Goal: Navigation & Orientation: Find specific page/section

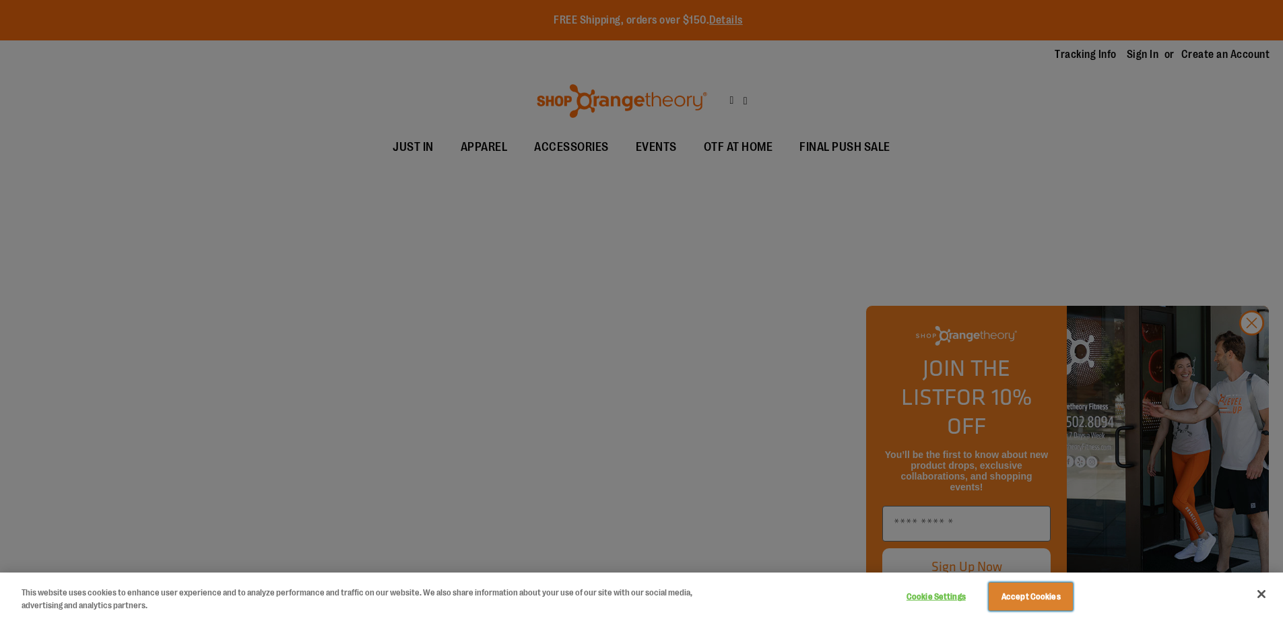
click at [1031, 596] on button "Accept Cookies" at bounding box center [1031, 597] width 84 height 28
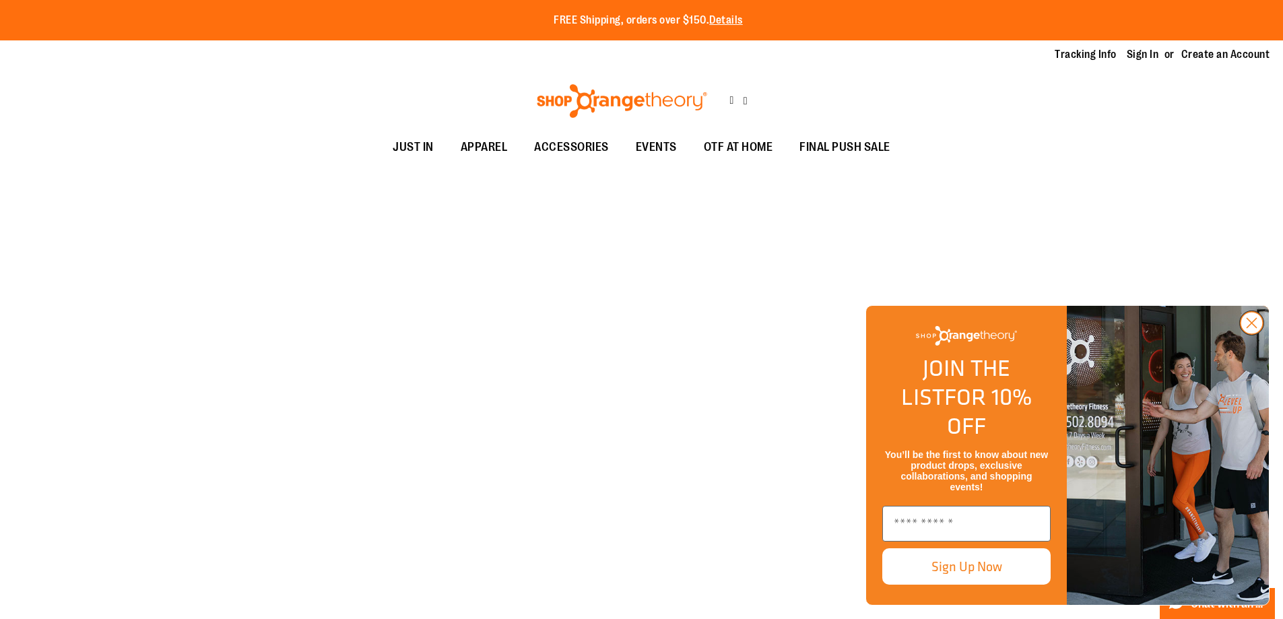
click at [1252, 328] on icon "Close dialog" at bounding box center [1252, 323] width 9 height 9
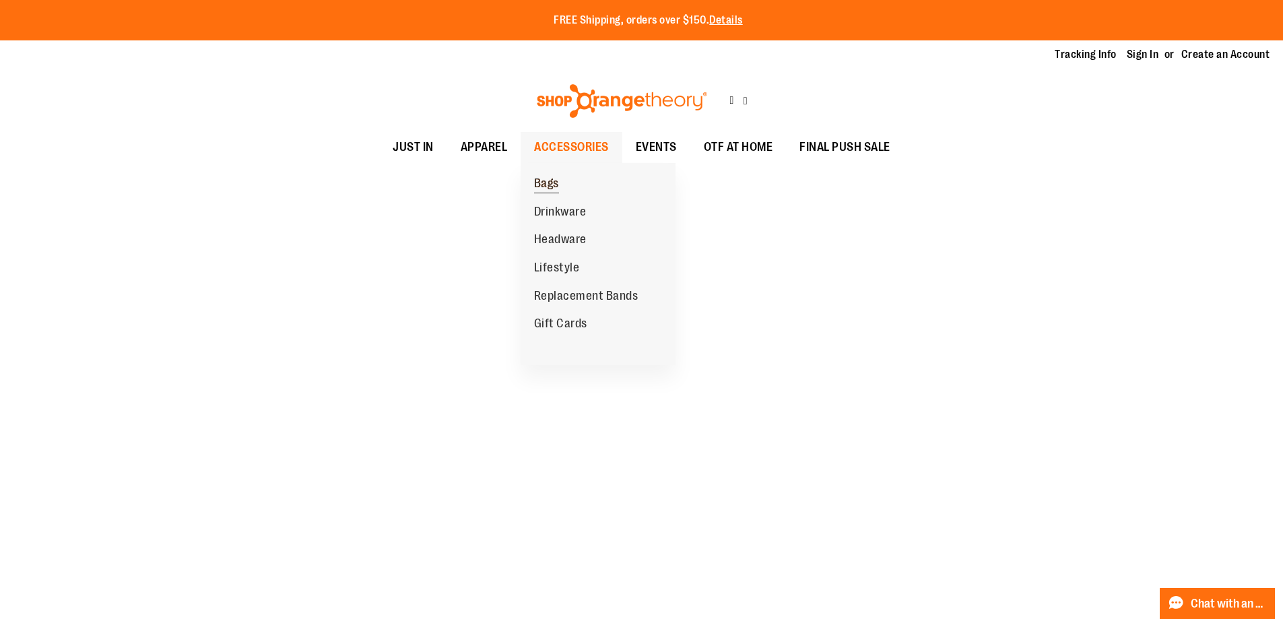
click at [546, 177] on span "Bags" at bounding box center [546, 185] width 25 height 17
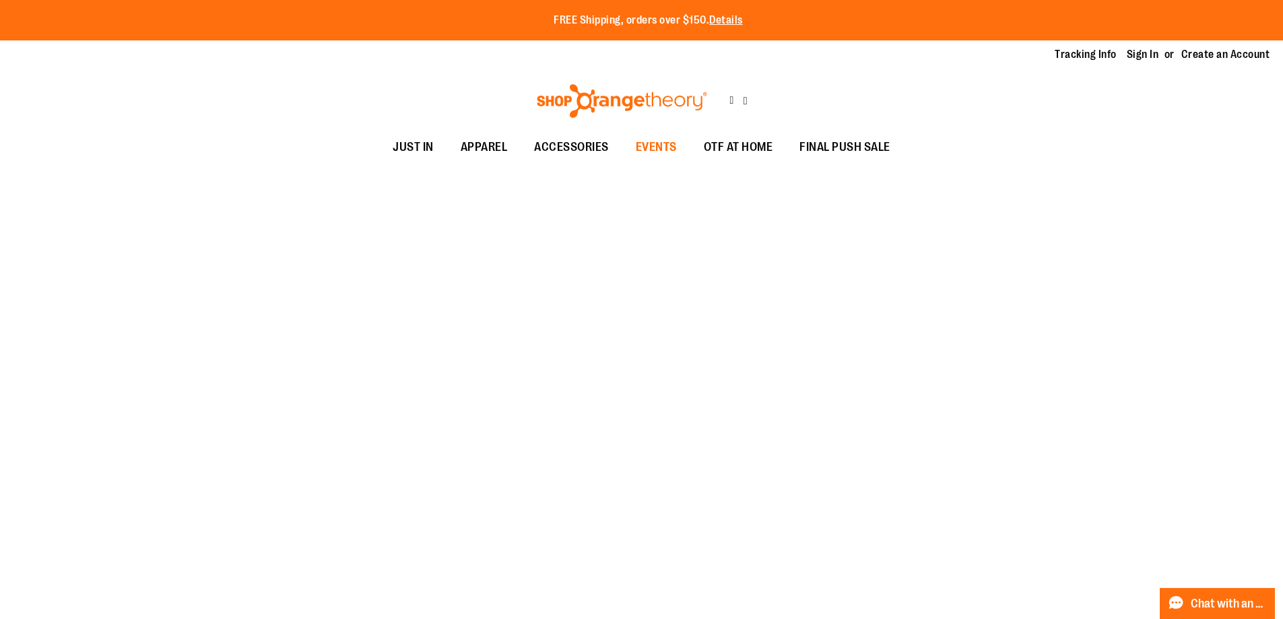
click at [656, 133] on span "EVENTS" at bounding box center [656, 147] width 41 height 30
